Goal: Task Accomplishment & Management: Manage account settings

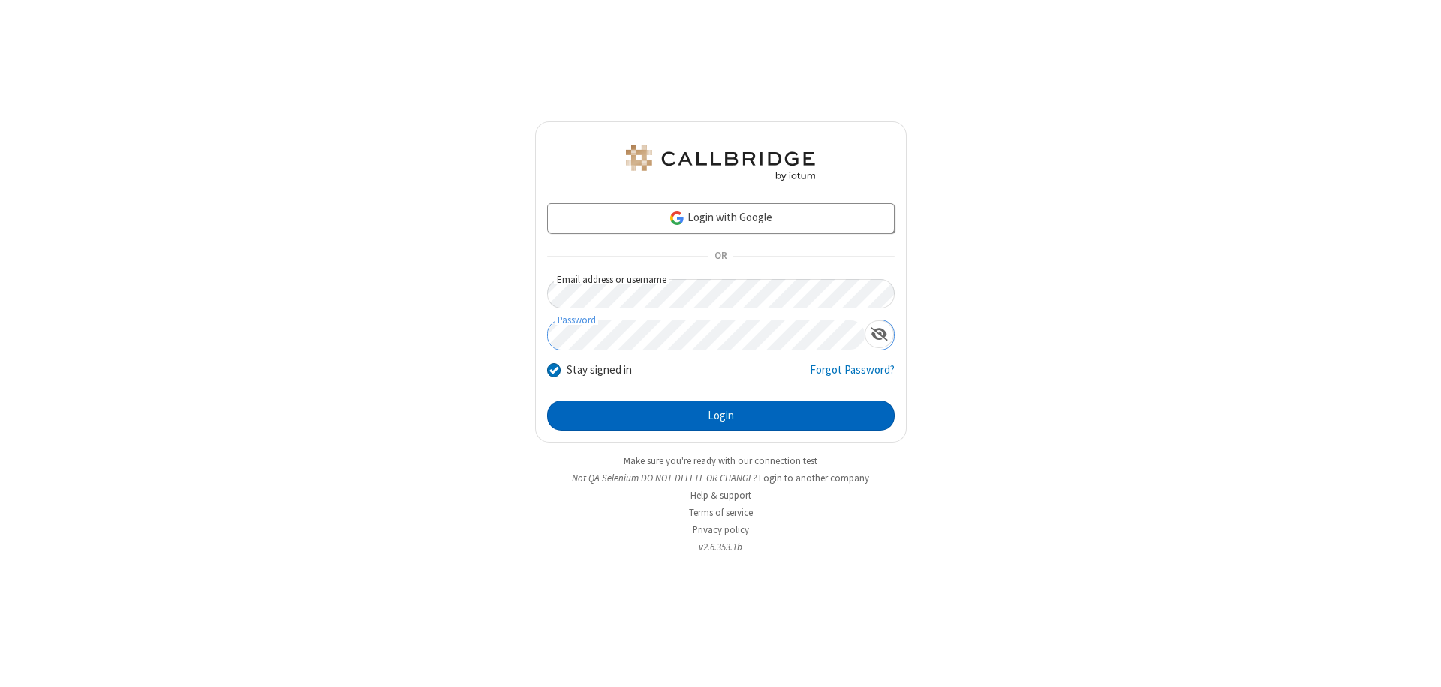
click at [720, 416] on button "Login" at bounding box center [720, 416] width 347 height 30
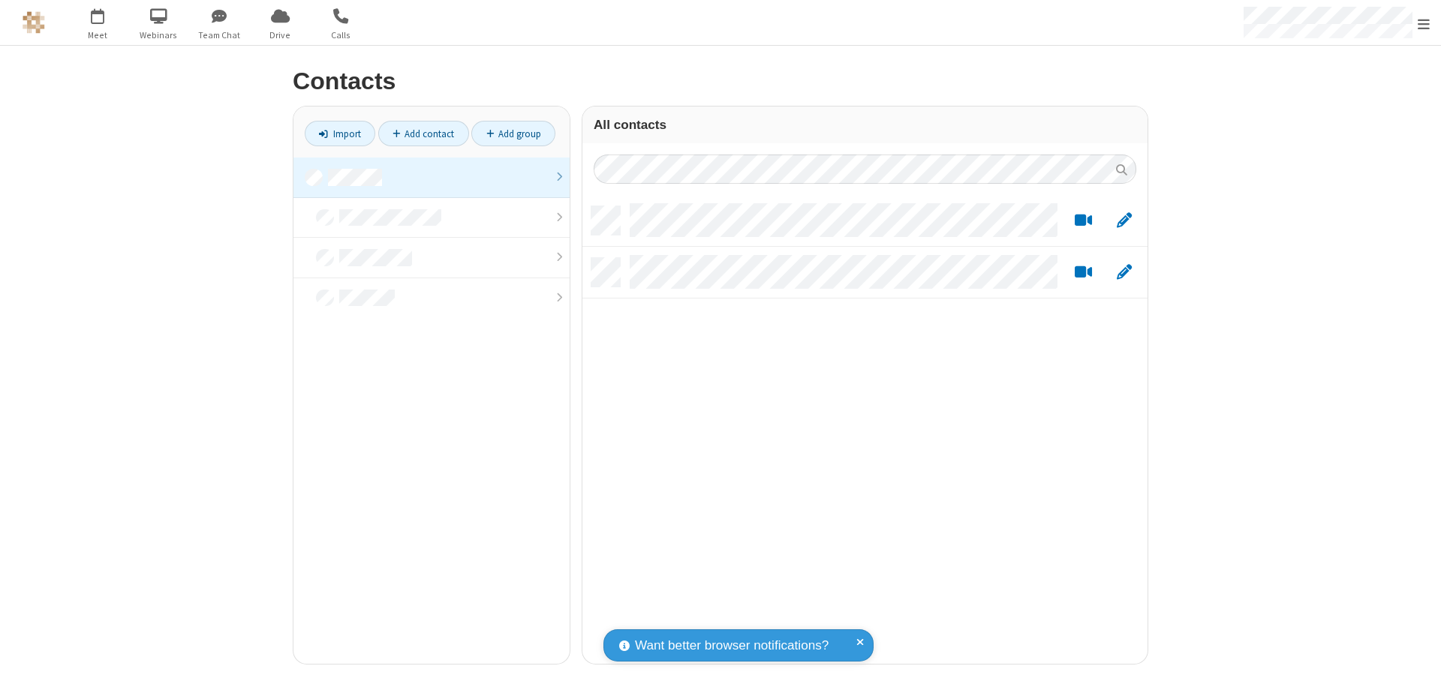
click at [432, 177] on link at bounding box center [431, 178] width 276 height 41
click at [423, 134] on link "Add contact" at bounding box center [423, 134] width 91 height 26
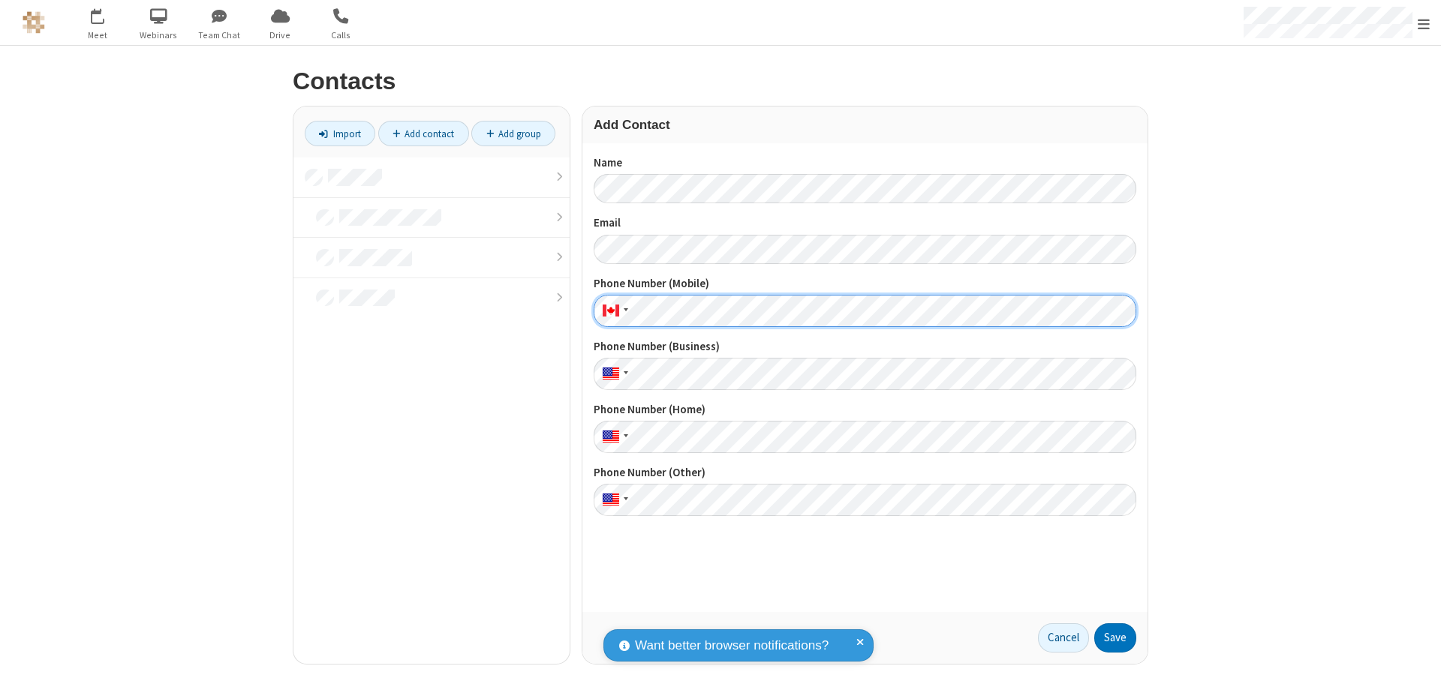
click at [1115, 638] on button "Save" at bounding box center [1115, 639] width 42 height 30
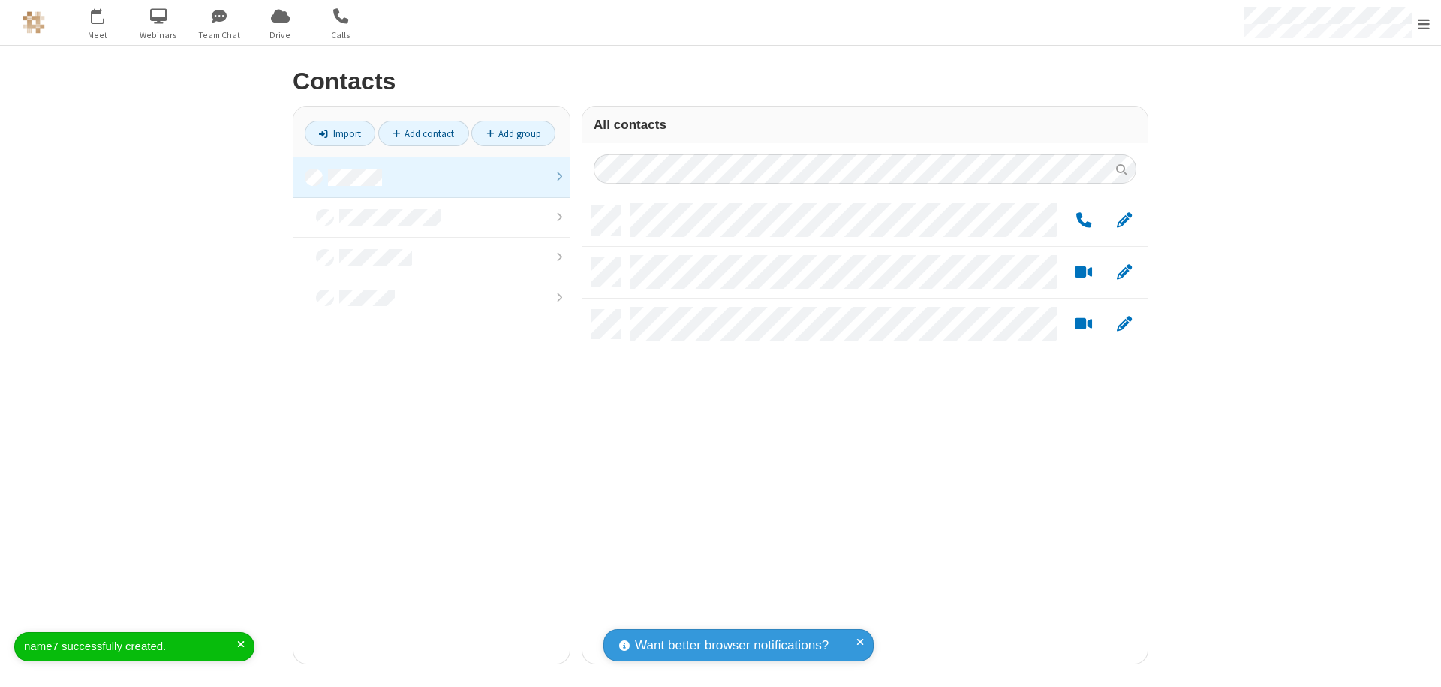
scroll to position [458, 554]
